Goal: Transaction & Acquisition: Subscribe to service/newsletter

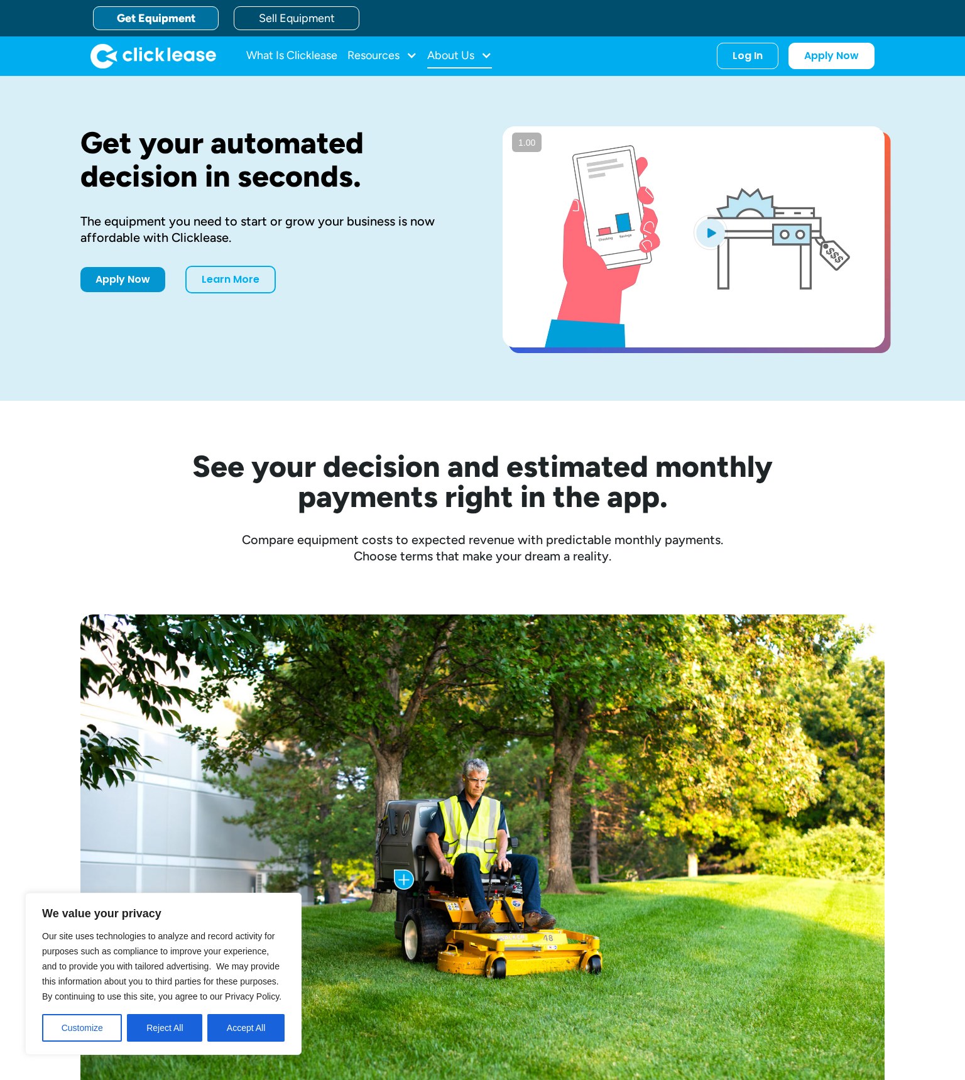
click at [451, 55] on div "About Us" at bounding box center [450, 55] width 47 height 0
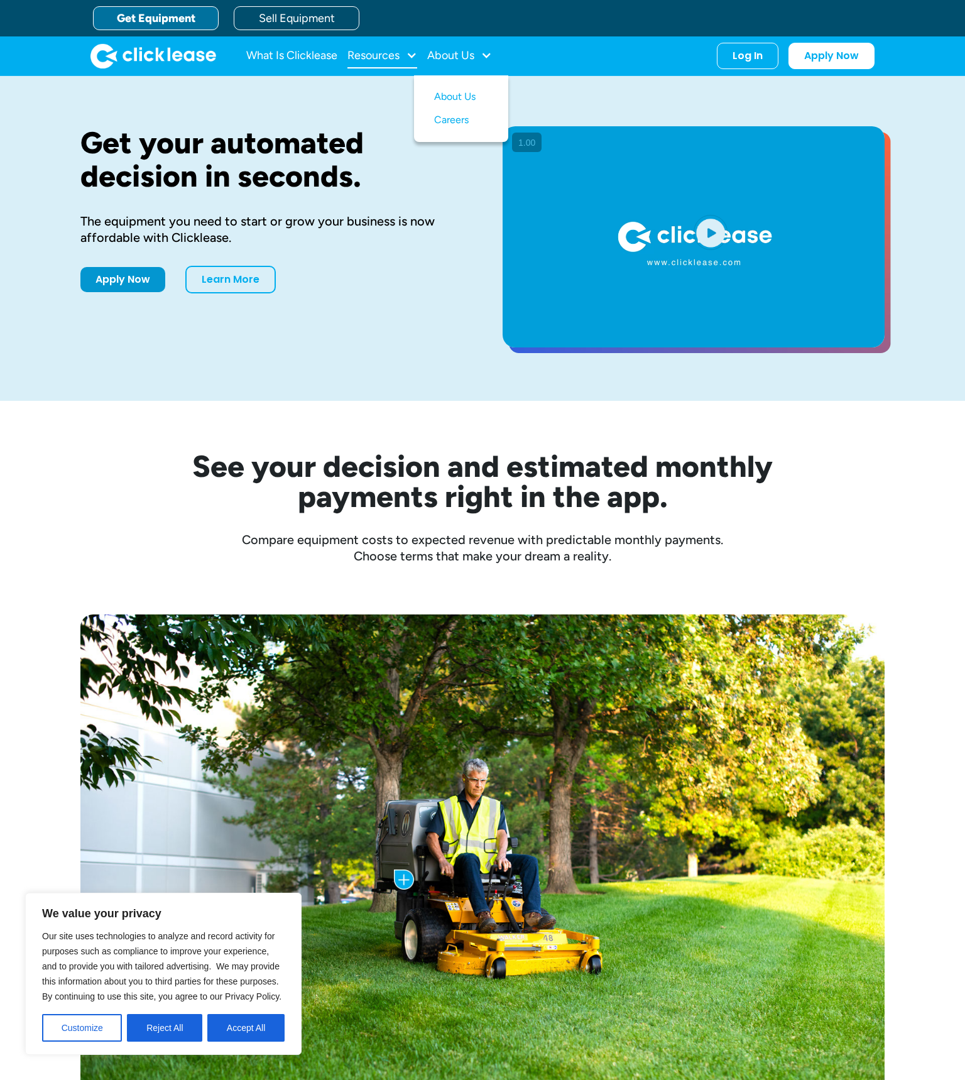
click at [404, 57] on div "Resources" at bounding box center [383, 55] width 70 height 25
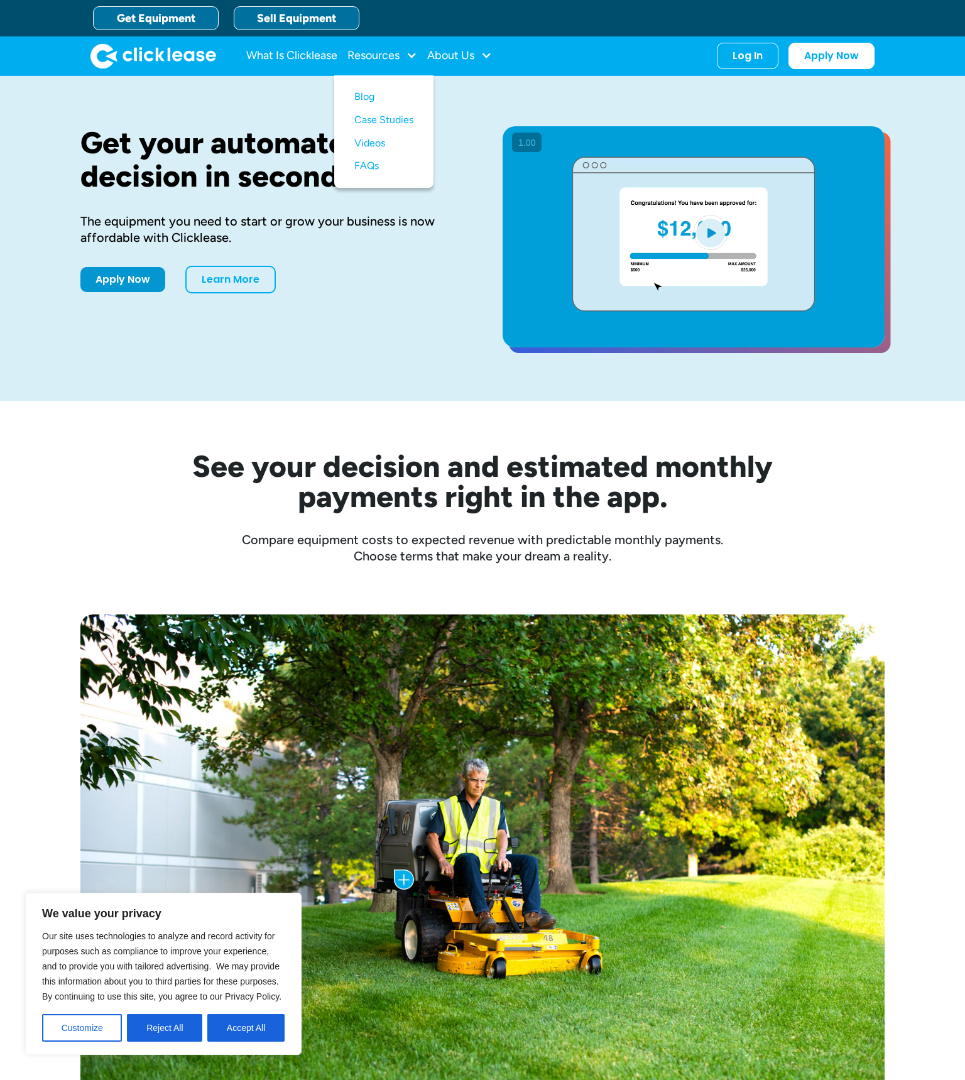
click at [294, 11] on link "Sell Equipment" at bounding box center [297, 18] width 126 height 24
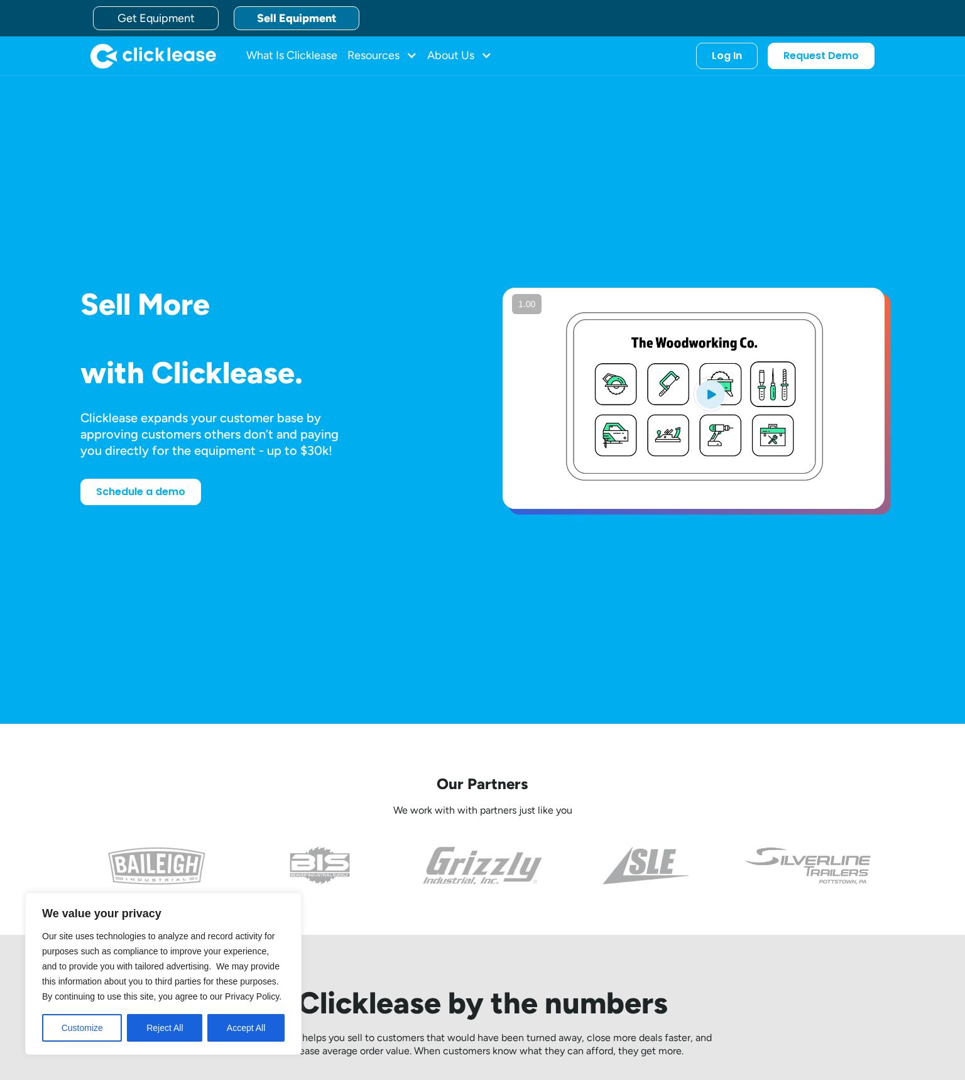
click at [386, 197] on div "Sell More Trailers Mowers Everything Welders Scrubbers Pizza Ovens Bandsaws 3D …" at bounding box center [482, 400] width 965 height 648
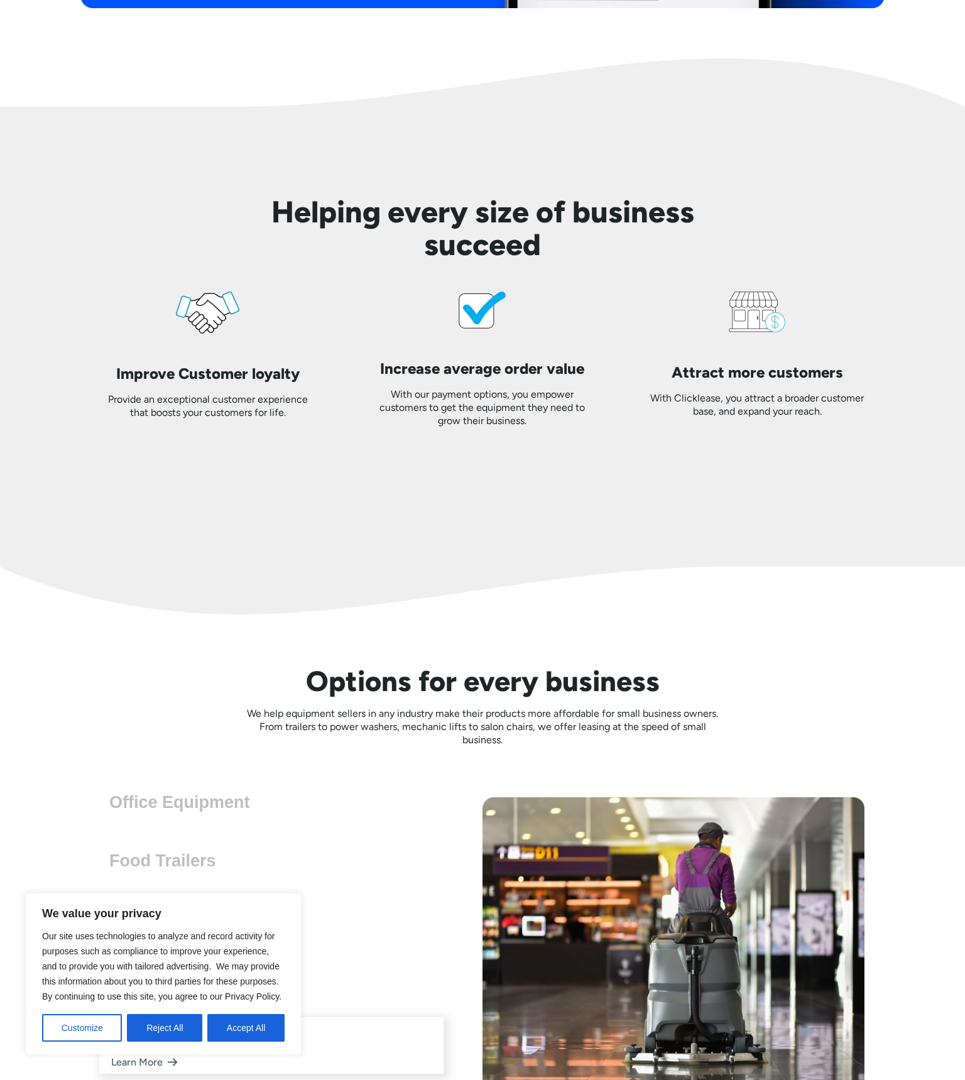
scroll to position [3079, 0]
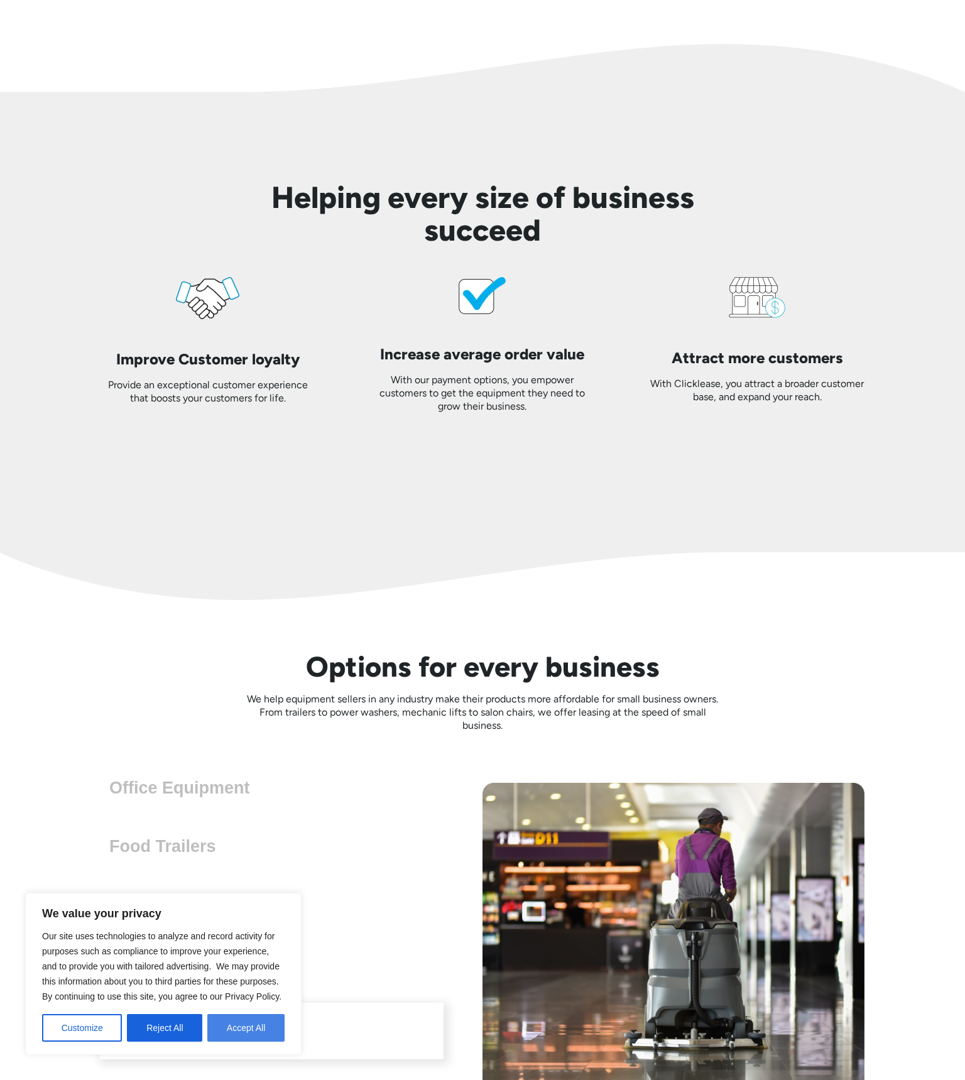
click at [235, 1031] on button "Accept All" at bounding box center [245, 1028] width 77 height 28
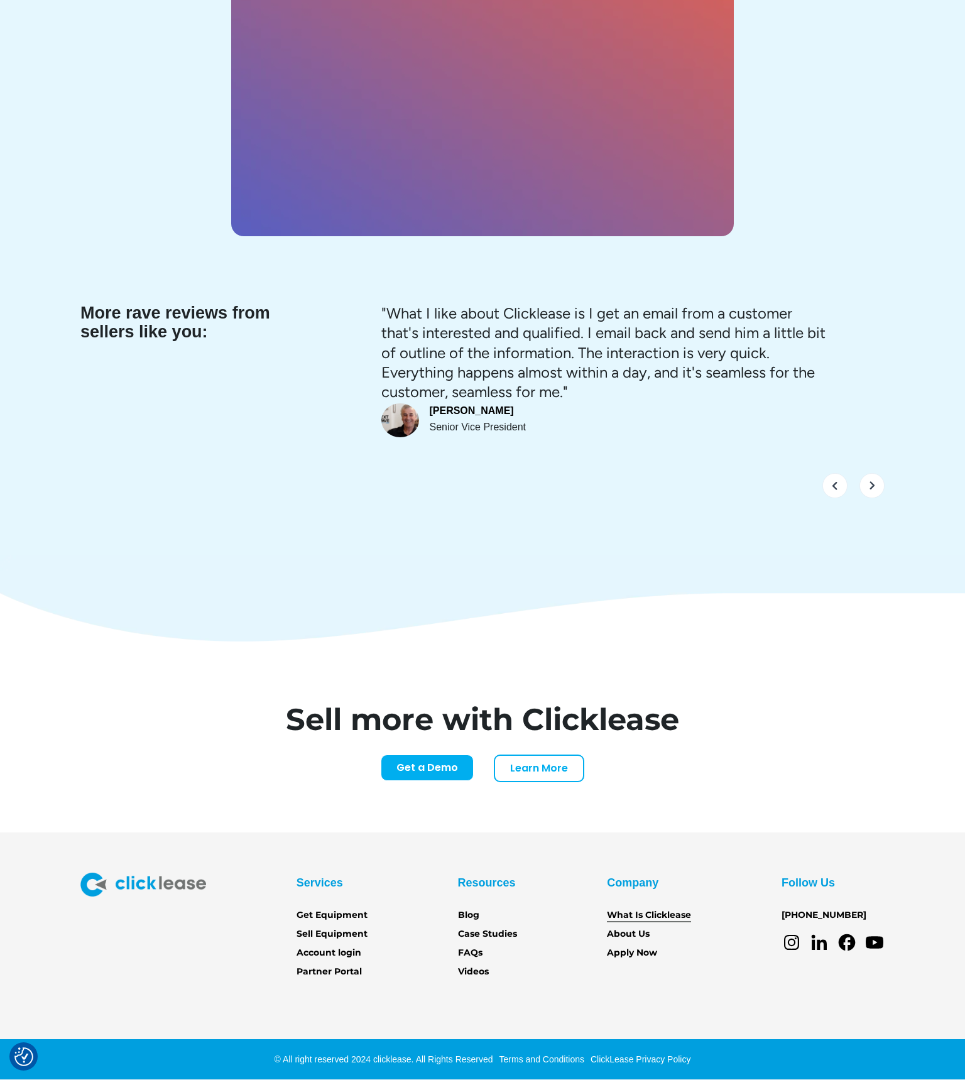
scroll to position [4939, 0]
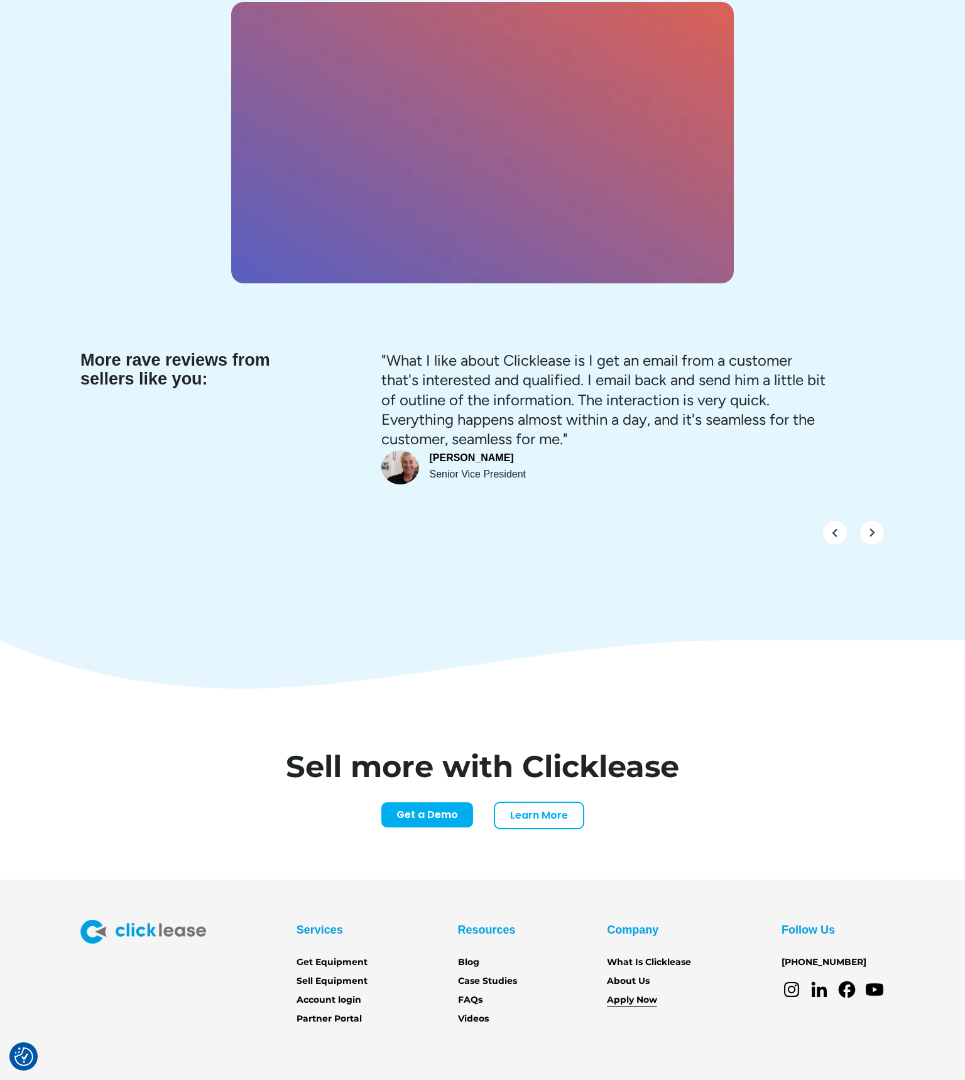
click at [633, 994] on link "Apply Now" at bounding box center [632, 1001] width 50 height 14
